Goal: Information Seeking & Learning: Learn about a topic

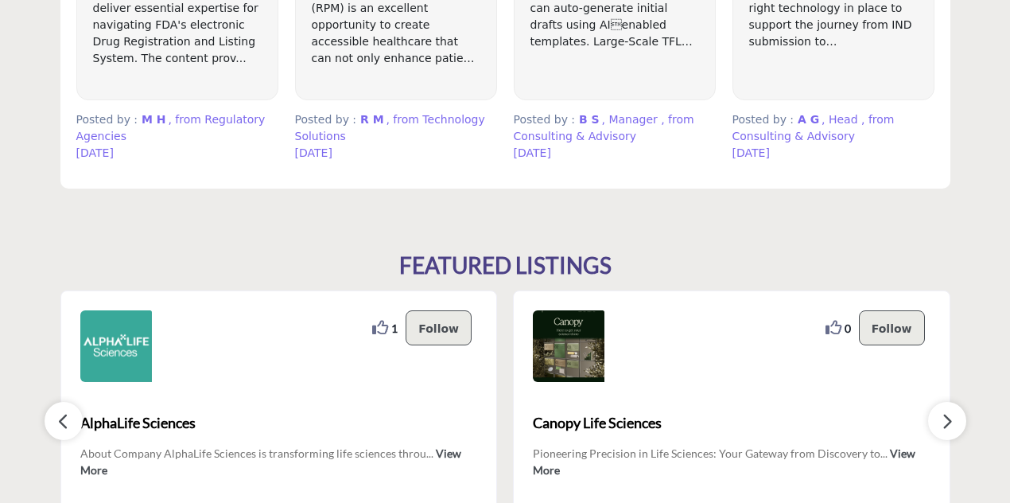
scroll to position [1273, 0]
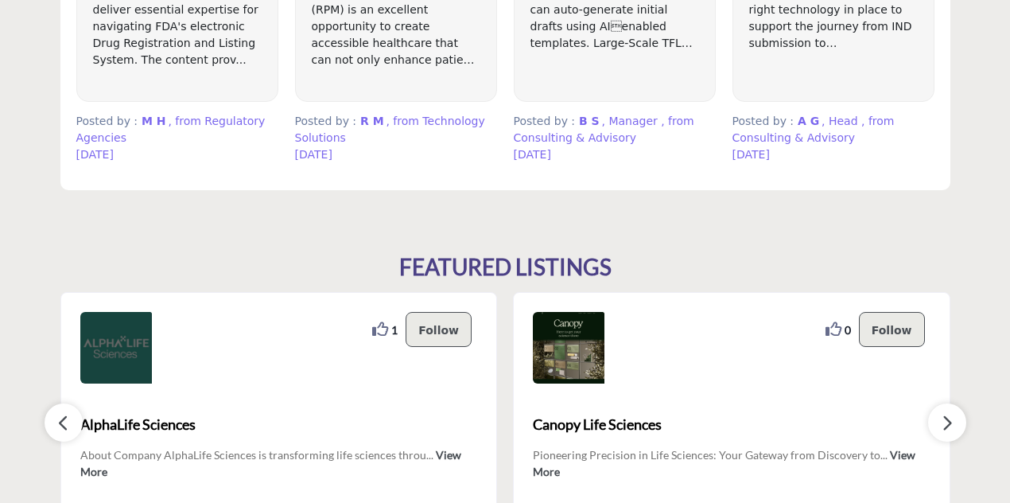
click at [119, 335] on img at bounding box center [116, 348] width 72 height 72
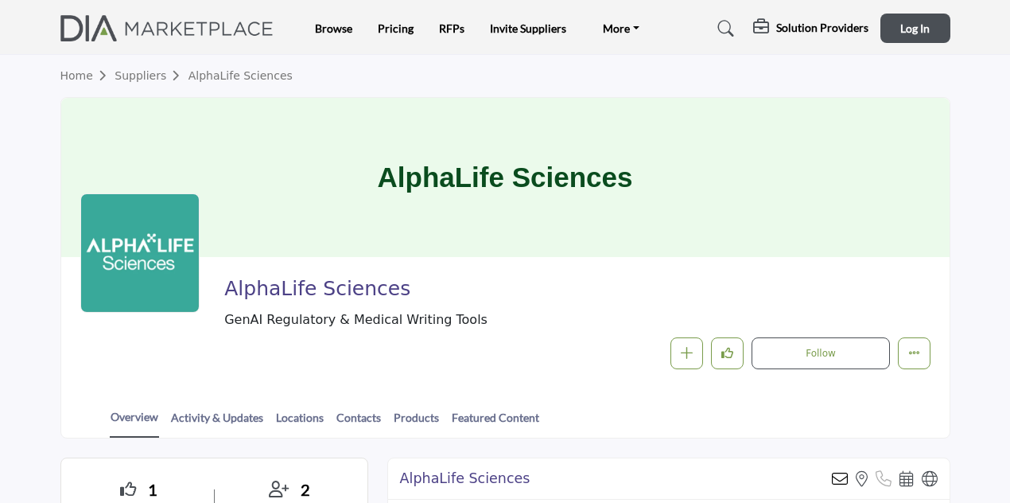
click at [83, 77] on link "Home" at bounding box center [87, 75] width 55 height 13
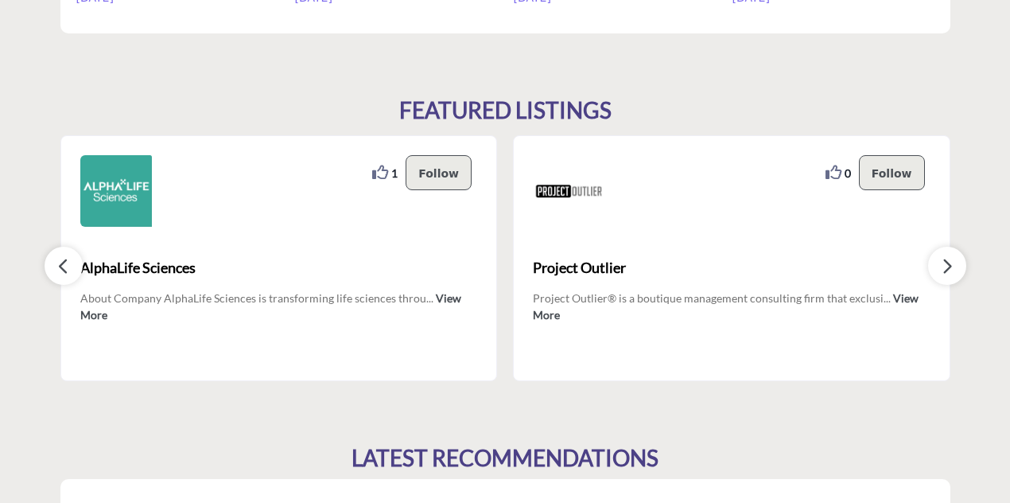
scroll to position [1430, 0]
click at [954, 262] on button "button" at bounding box center [947, 265] width 38 height 38
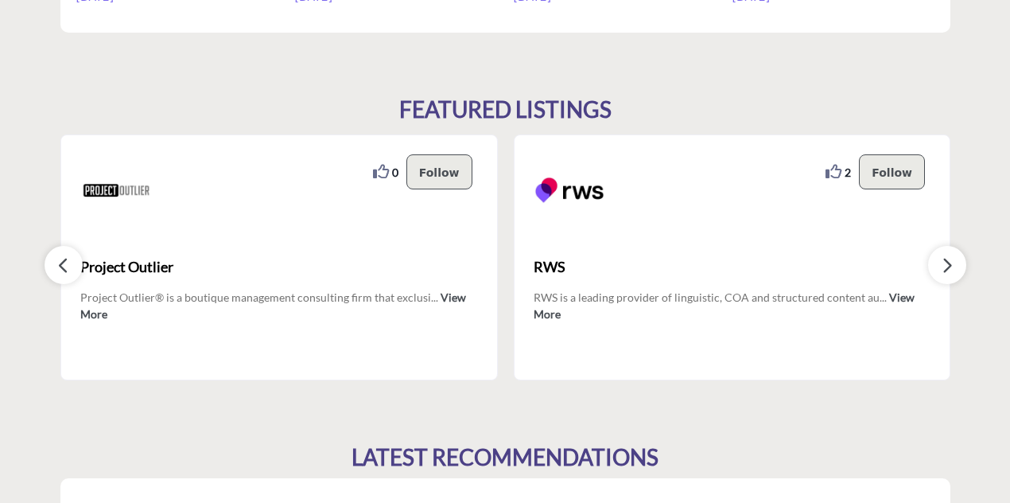
click at [954, 262] on button "button" at bounding box center [947, 265] width 38 height 38
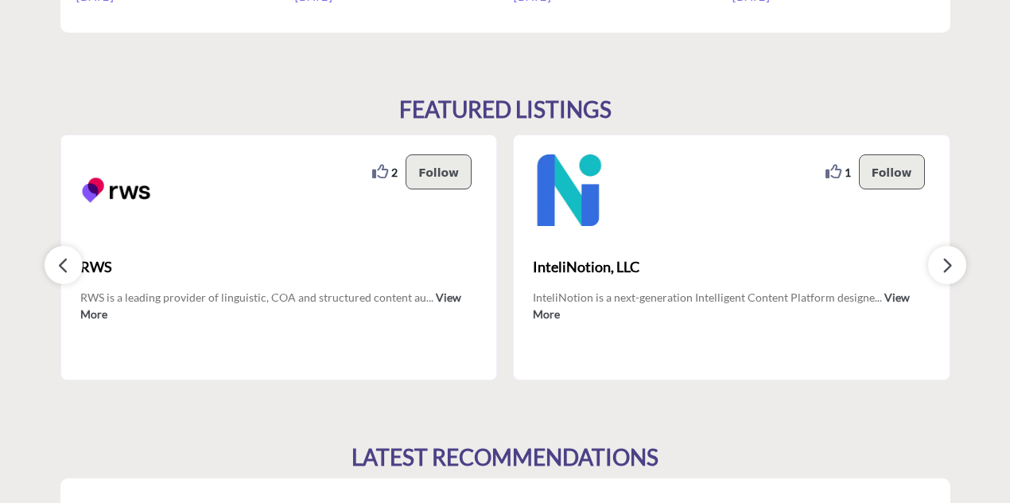
click at [954, 262] on button "button" at bounding box center [947, 265] width 38 height 38
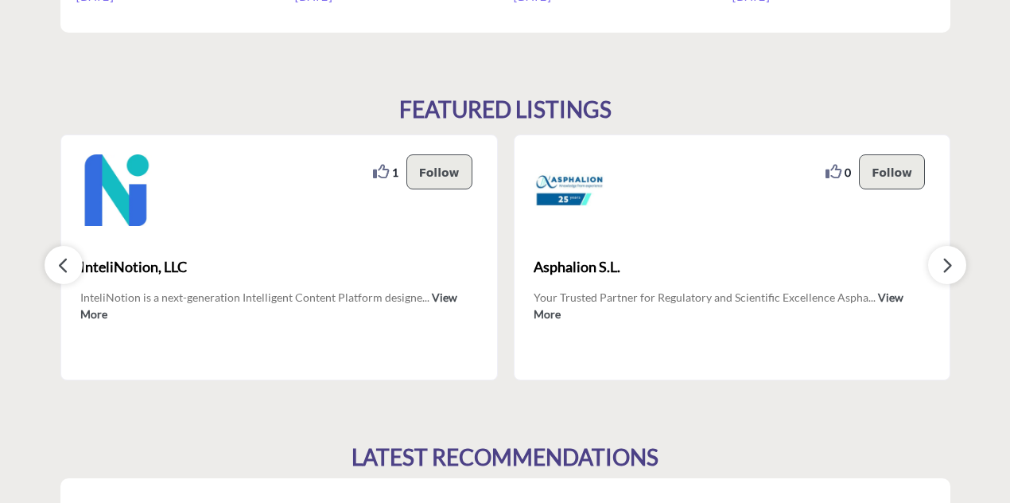
click at [954, 262] on button "button" at bounding box center [947, 265] width 38 height 38
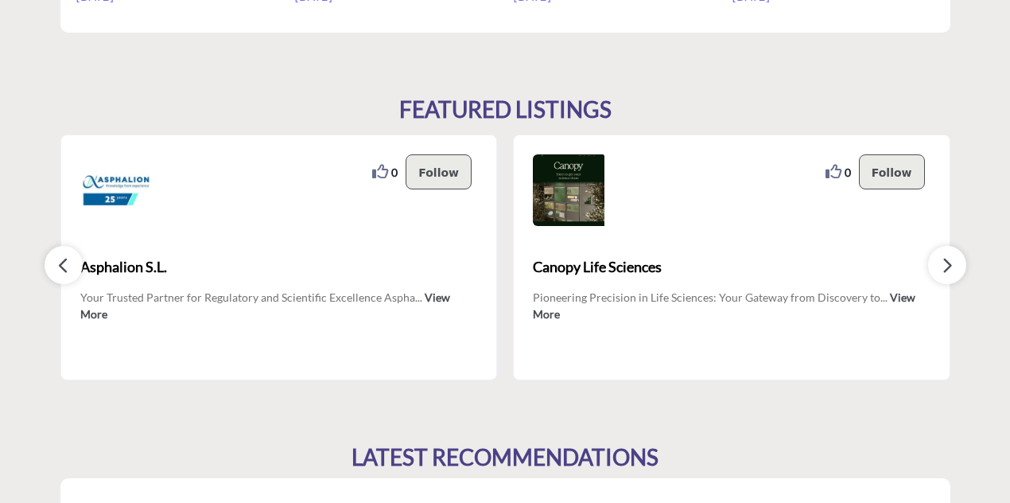
click at [905, 289] on div "Canopy Life Sciences Pioneering Precision in Life Sciences: Your Gateway from D…" at bounding box center [732, 302] width 398 height 115
click at [902, 297] on link "View More" at bounding box center [724, 305] width 383 height 30
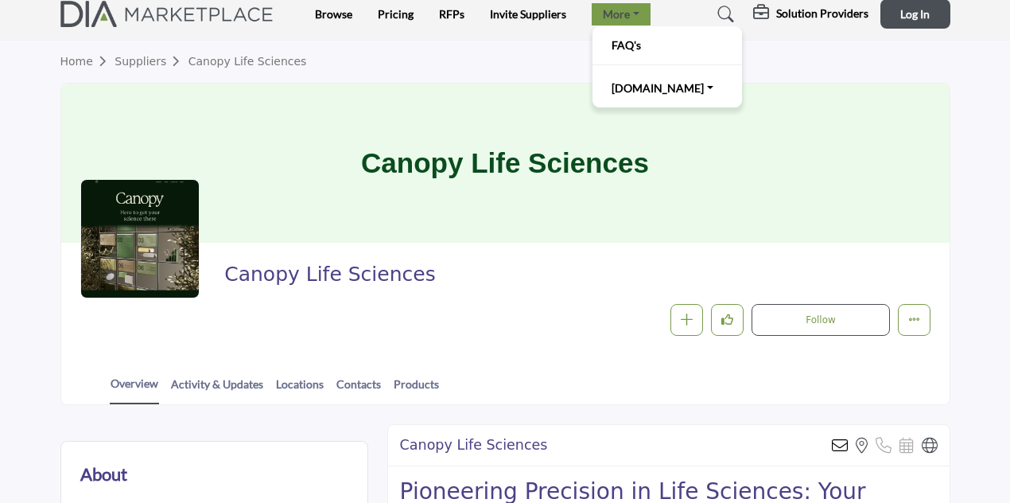
scroll to position [10, 0]
